Goal: Find contact information: Find contact information

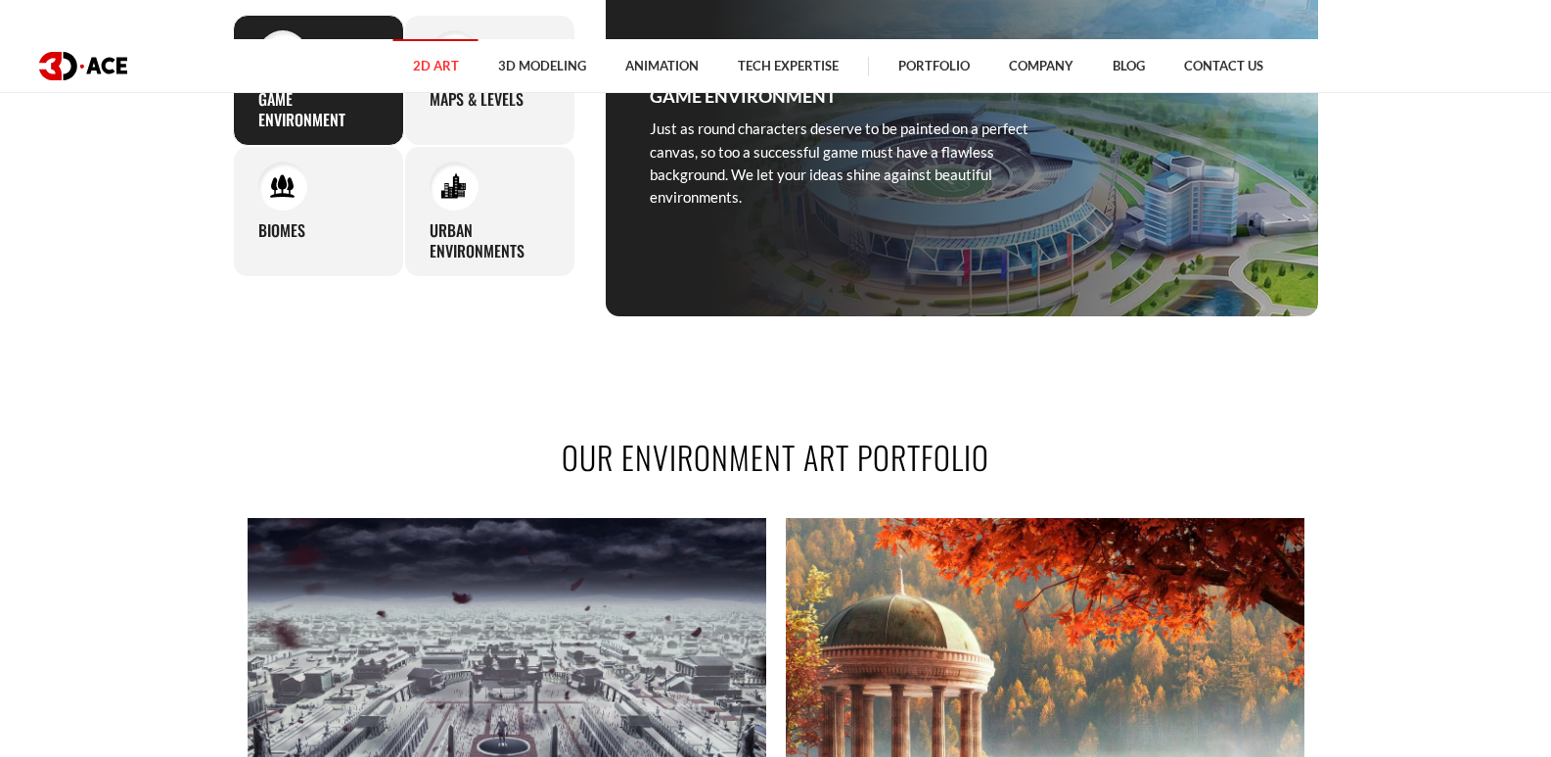
scroll to position [685, 0]
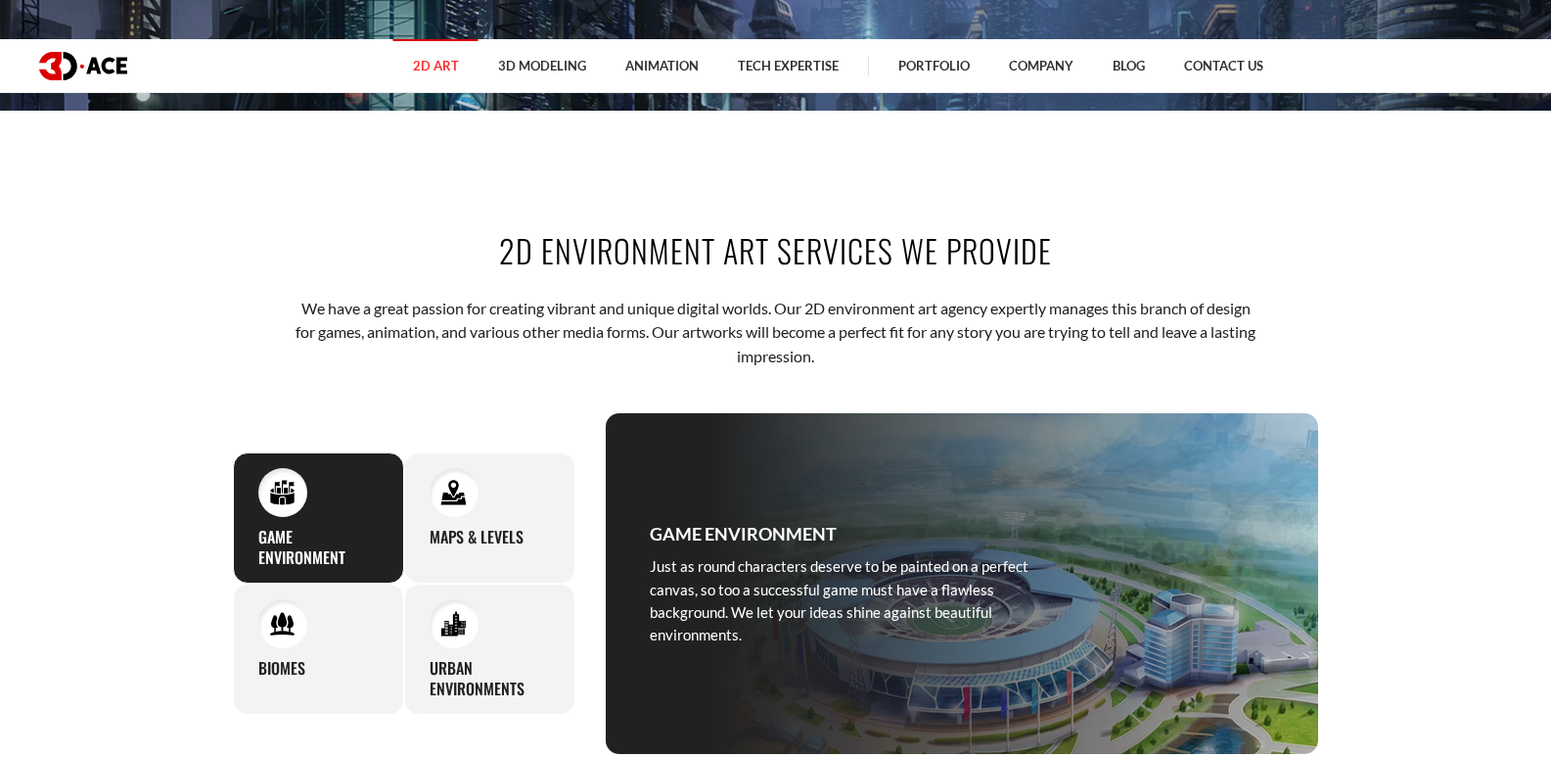
click at [1531, 312] on section "2D ENVIRONMENT ART SERVICES WE PROVIDE We have a great passion for creating vib…" at bounding box center [775, 491] width 1551 height 644
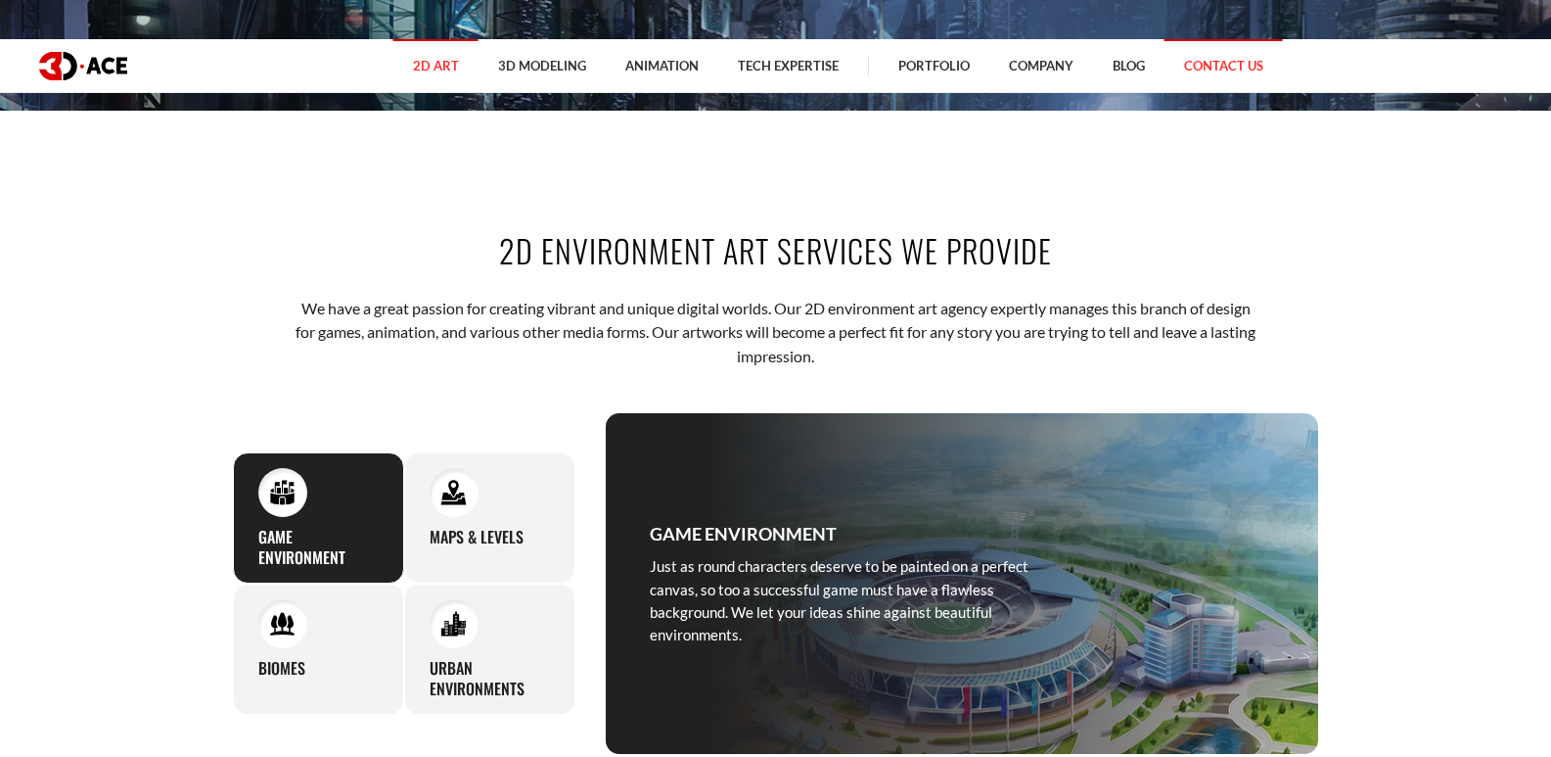
click at [1230, 71] on link "Contact Us" at bounding box center [1224, 66] width 118 height 54
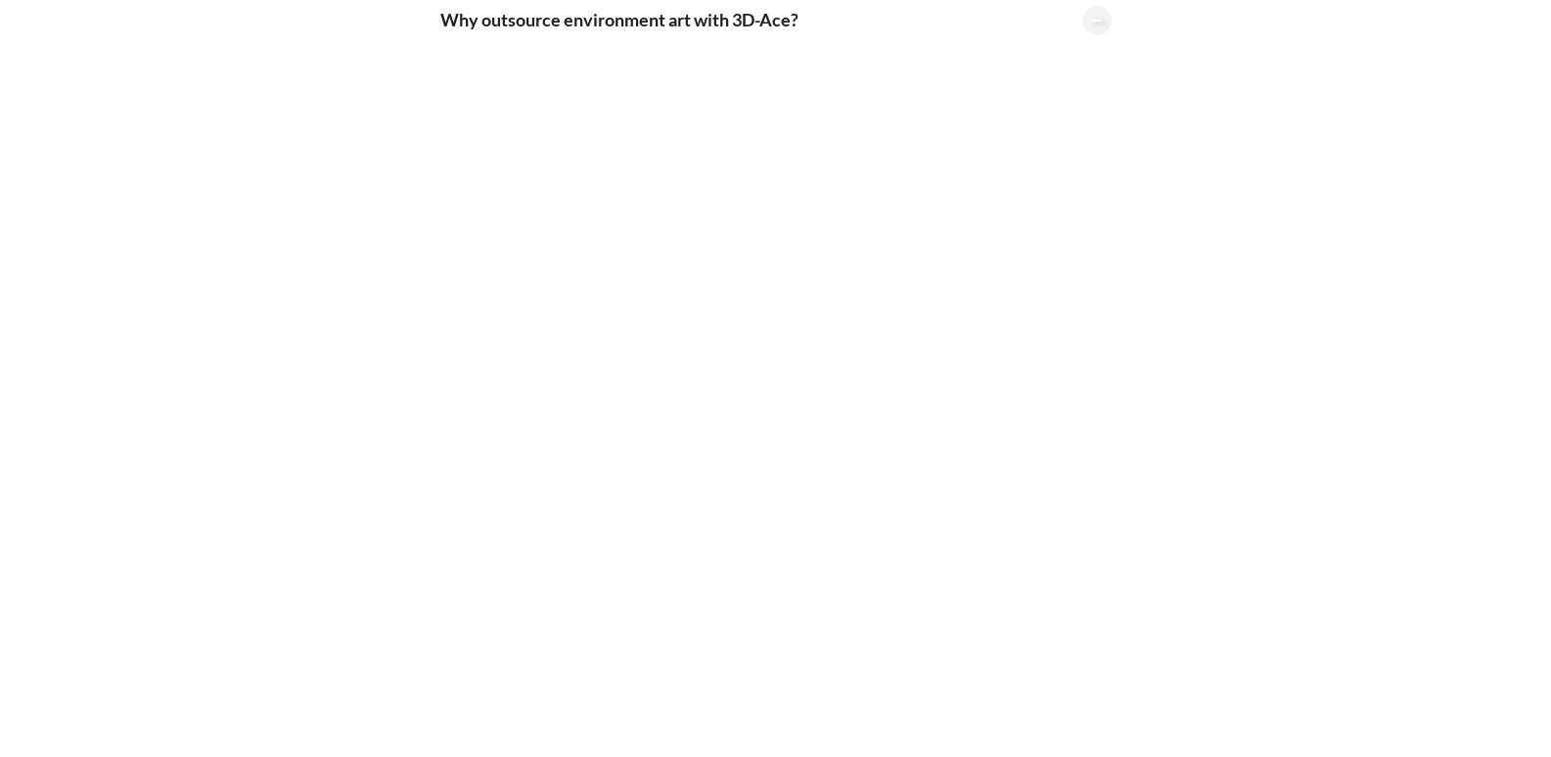
scroll to position [4894, 0]
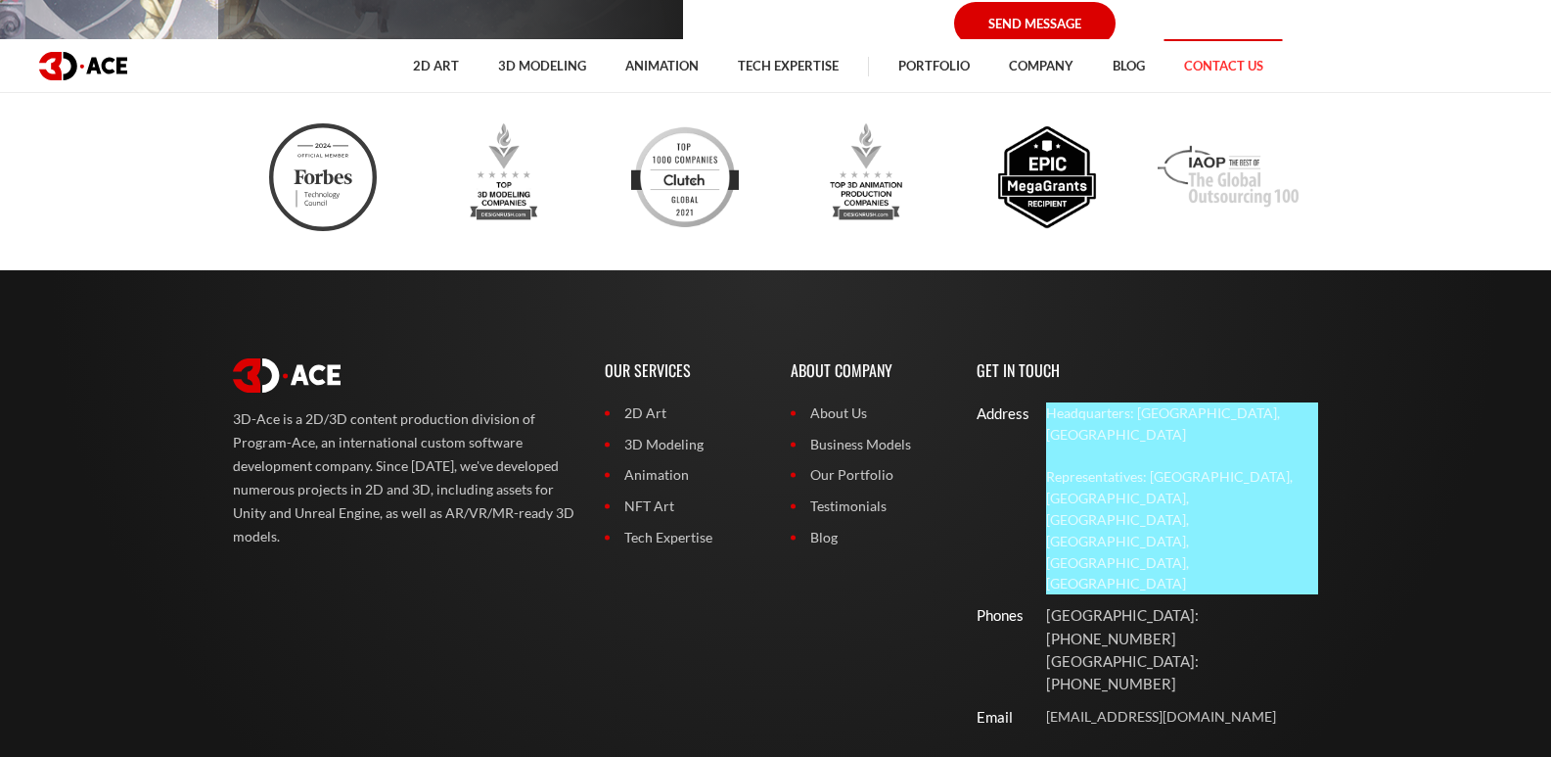
scroll to position [1692, 0]
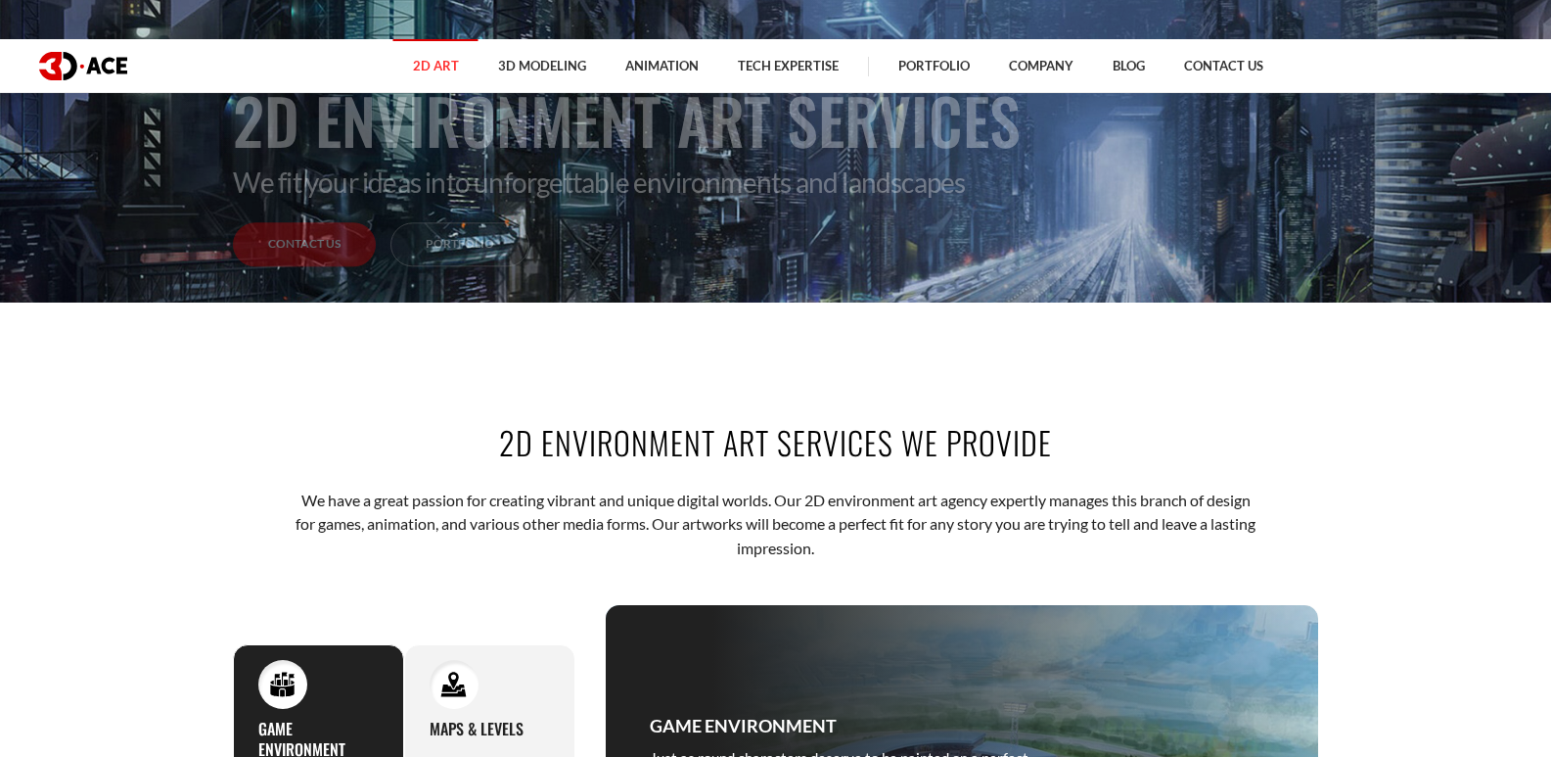
scroll to position [685, 0]
